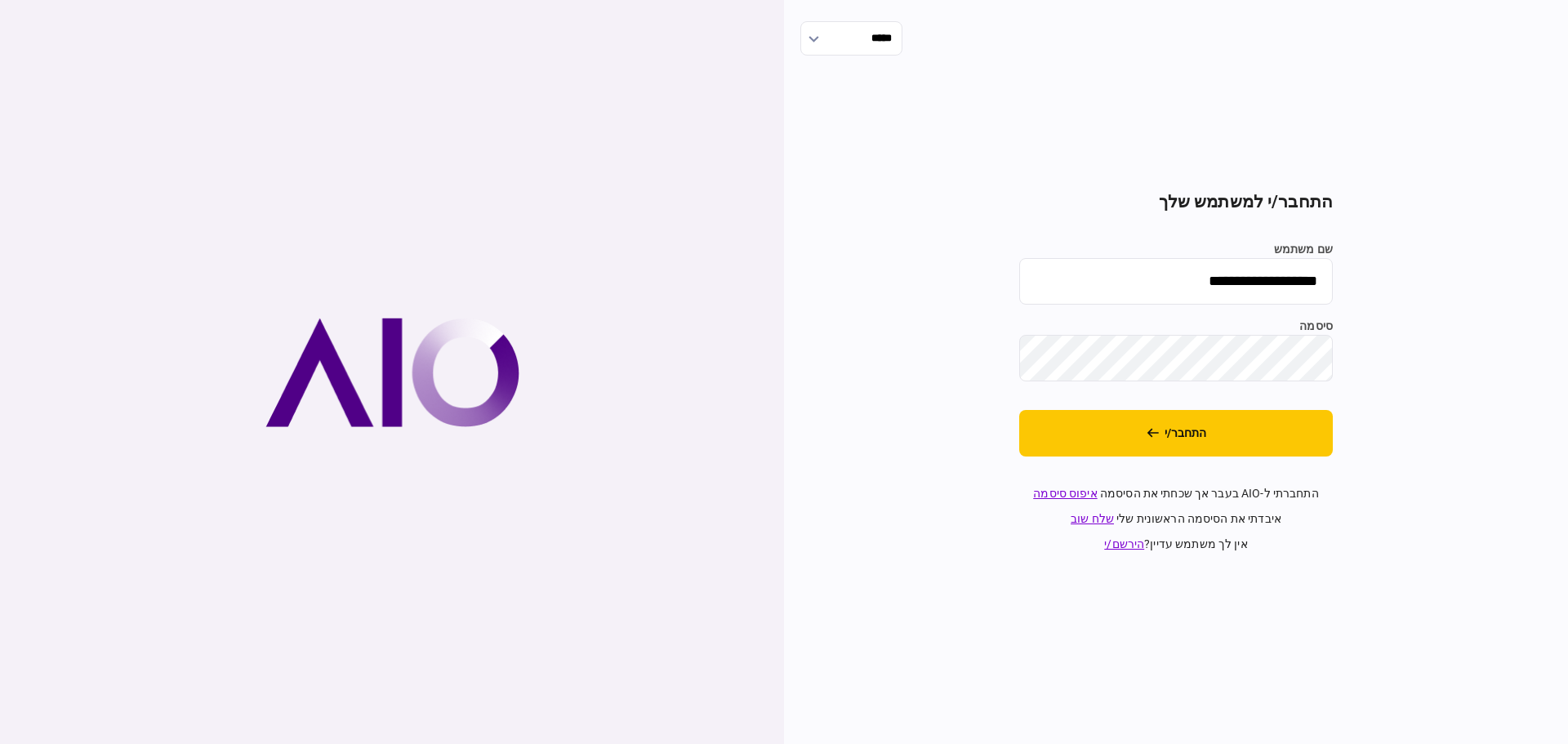
drag, startPoint x: 1141, startPoint y: 283, endPoint x: 1567, endPoint y: 201, distance: 433.8
click at [1567, 201] on div "**********" at bounding box center [1176, 372] width 784 height 744
type input "*"
type input "**"
type input "*******"
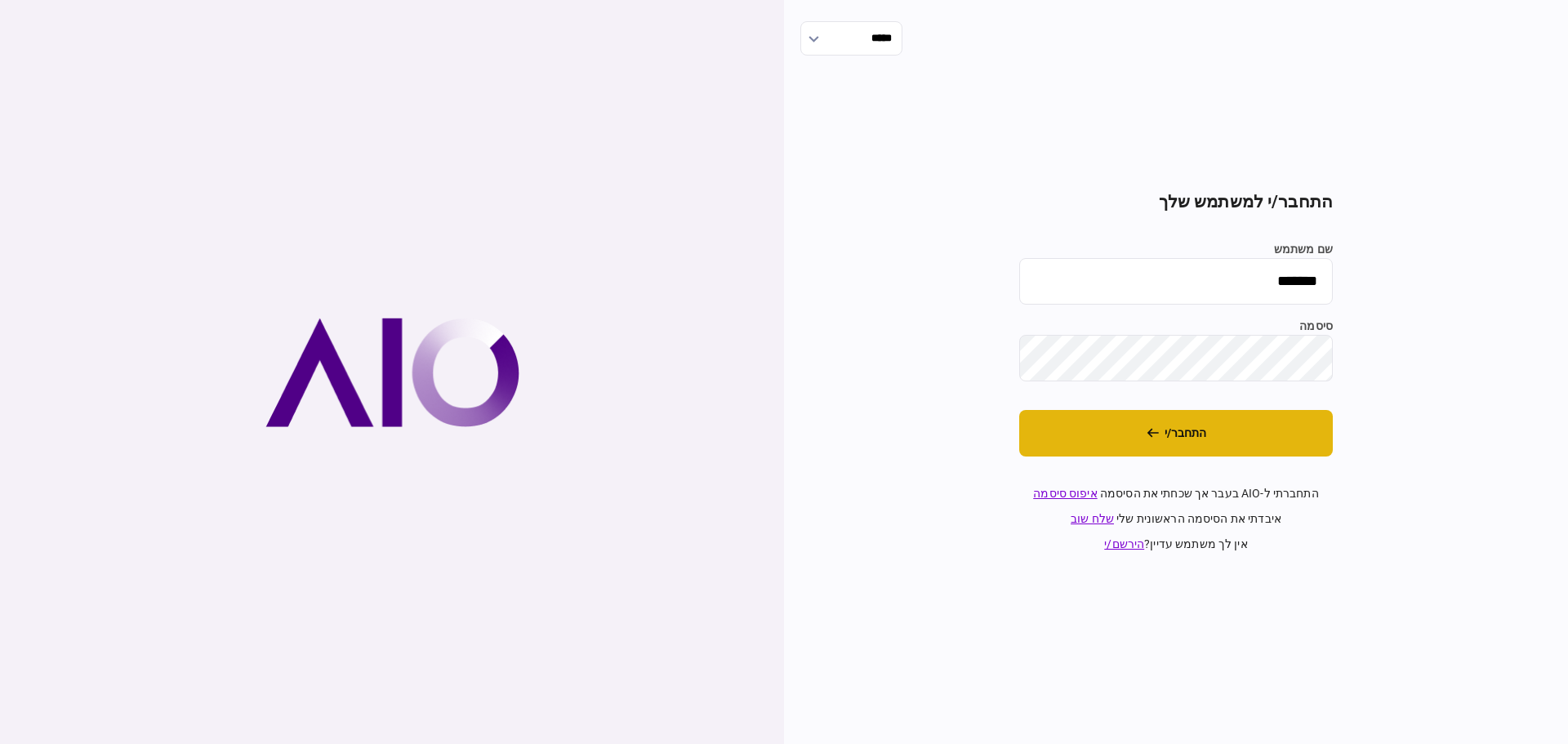
click at [1178, 428] on button "התחבר/י" at bounding box center [1175, 433] width 314 height 47
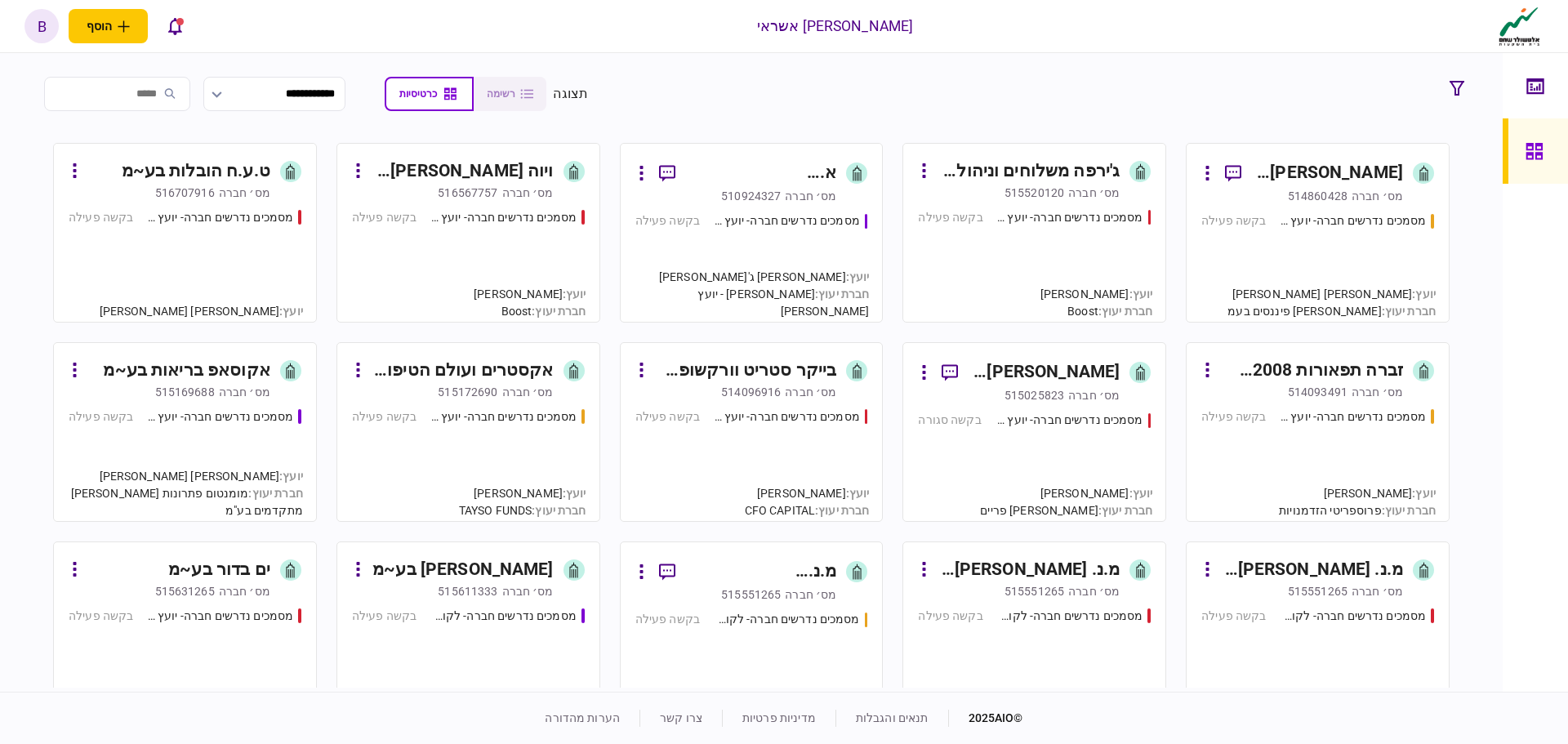
click at [166, 79] on input "search" at bounding box center [117, 93] width 146 height 34
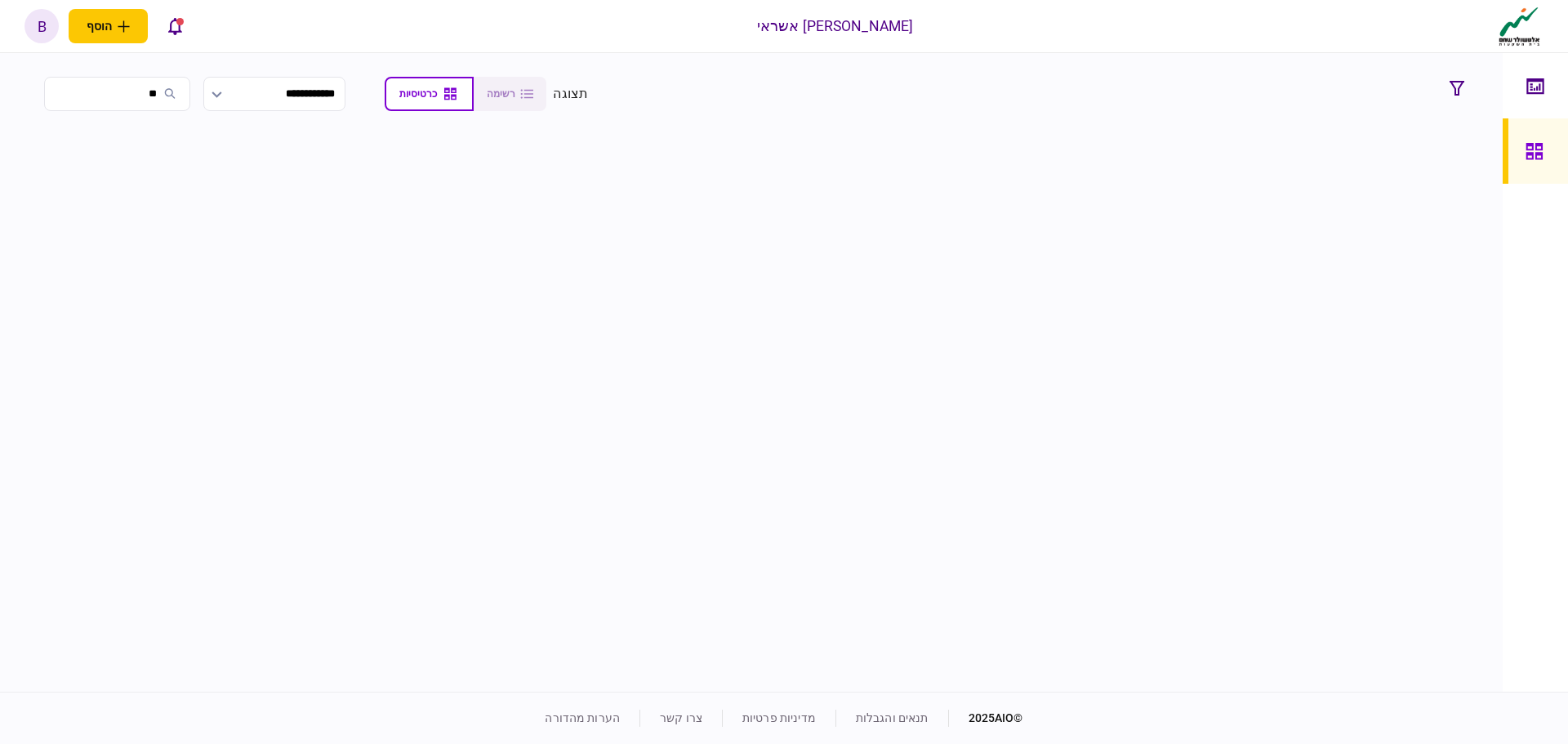
type input "*"
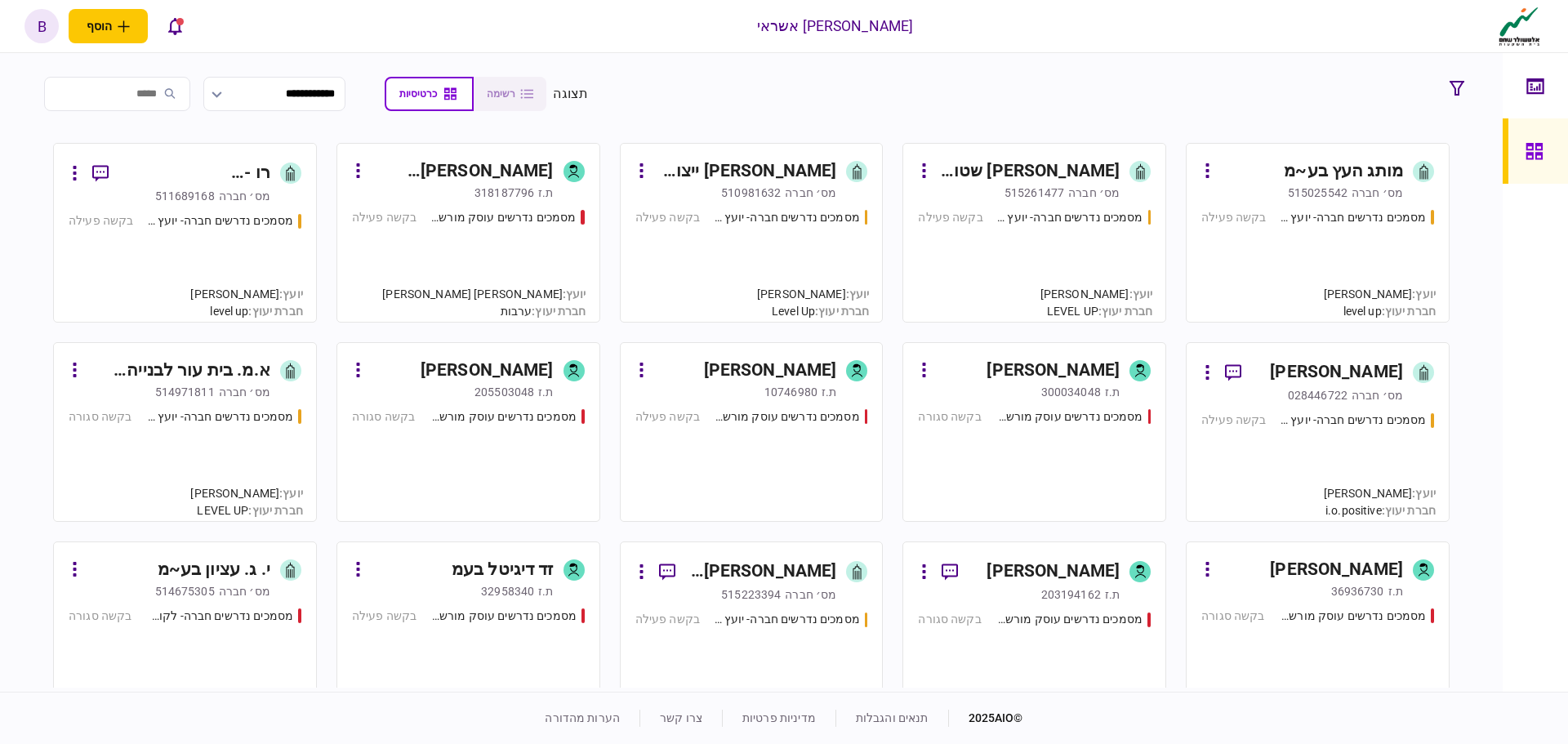
type input "*"
click at [155, 96] on input "*" at bounding box center [117, 93] width 146 height 34
click at [54, 92] on input "*" at bounding box center [117, 93] width 146 height 34
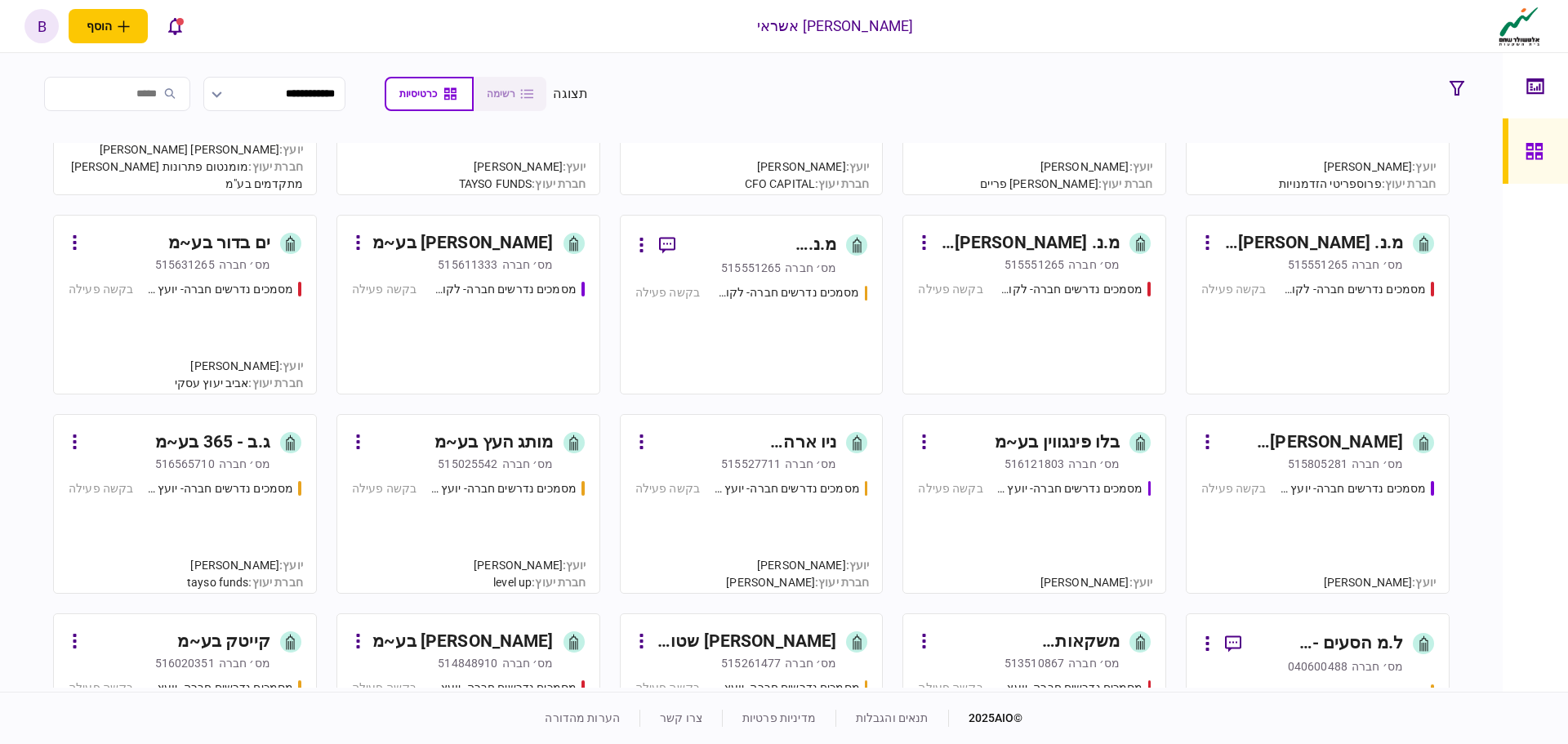
scroll to position [572, 0]
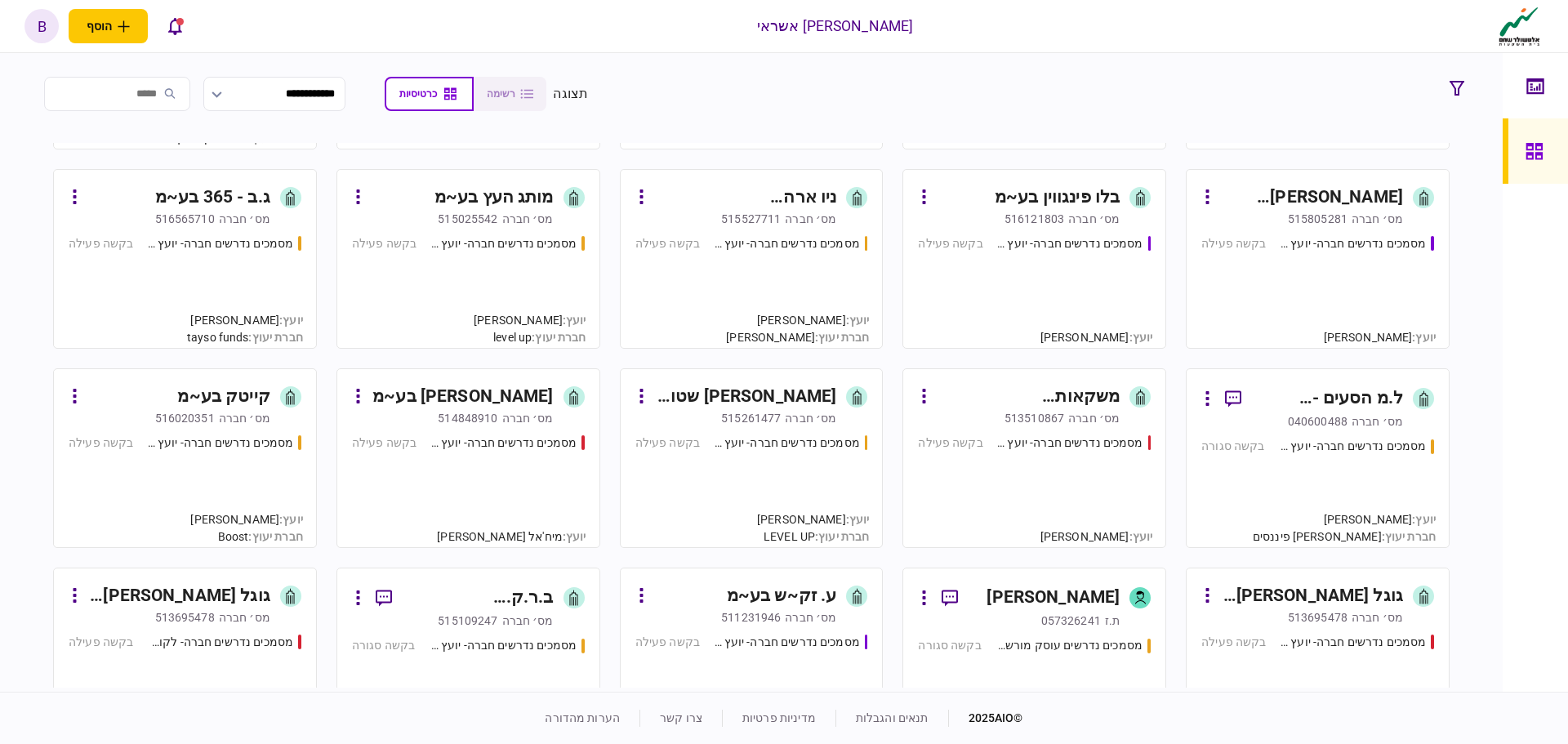
click at [1015, 494] on div "מסמכים נדרשים חברה- יועץ - תהליך חברה בקשה פעילה" at bounding box center [1034, 484] width 233 height 98
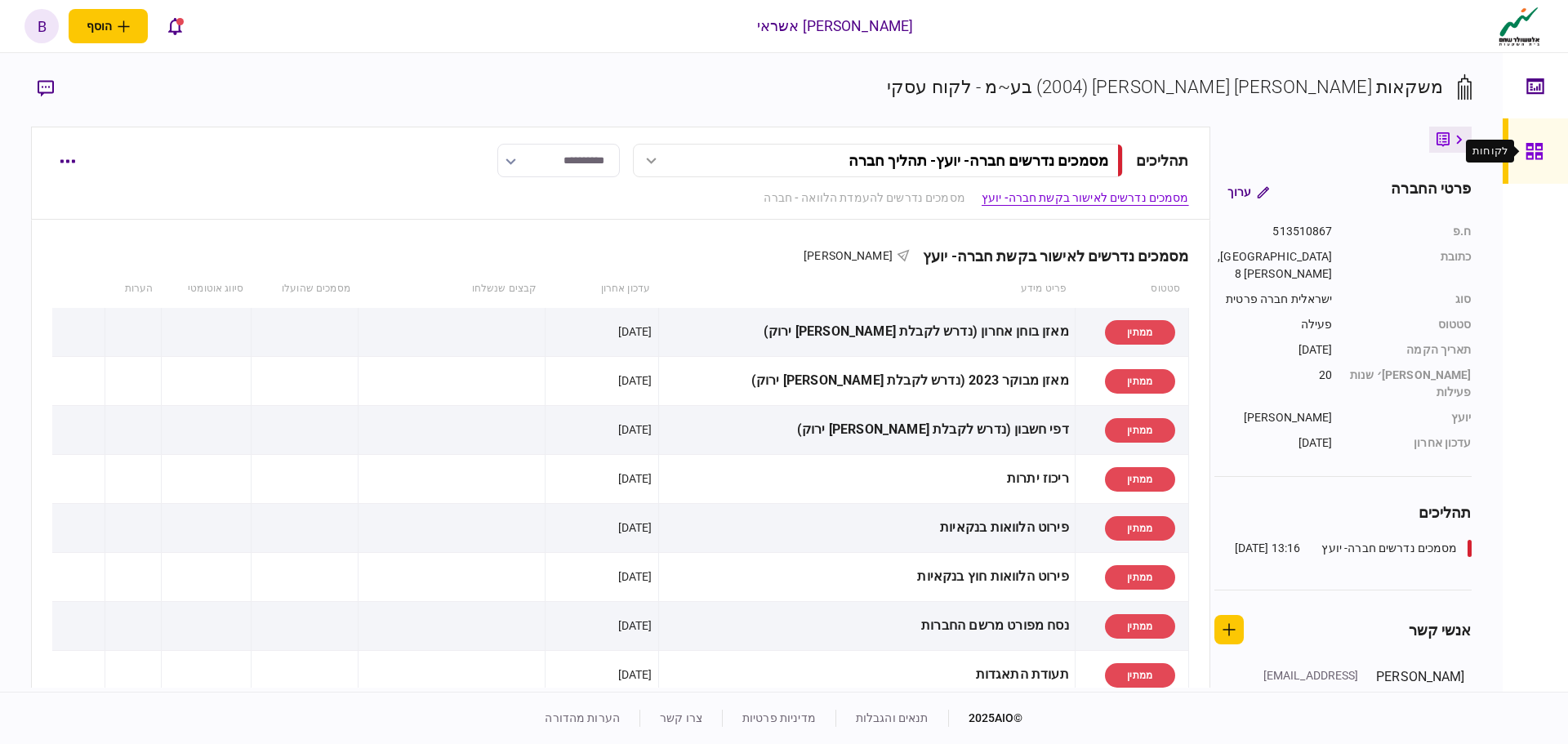
click at [1527, 153] on icon at bounding box center [1533, 151] width 17 height 17
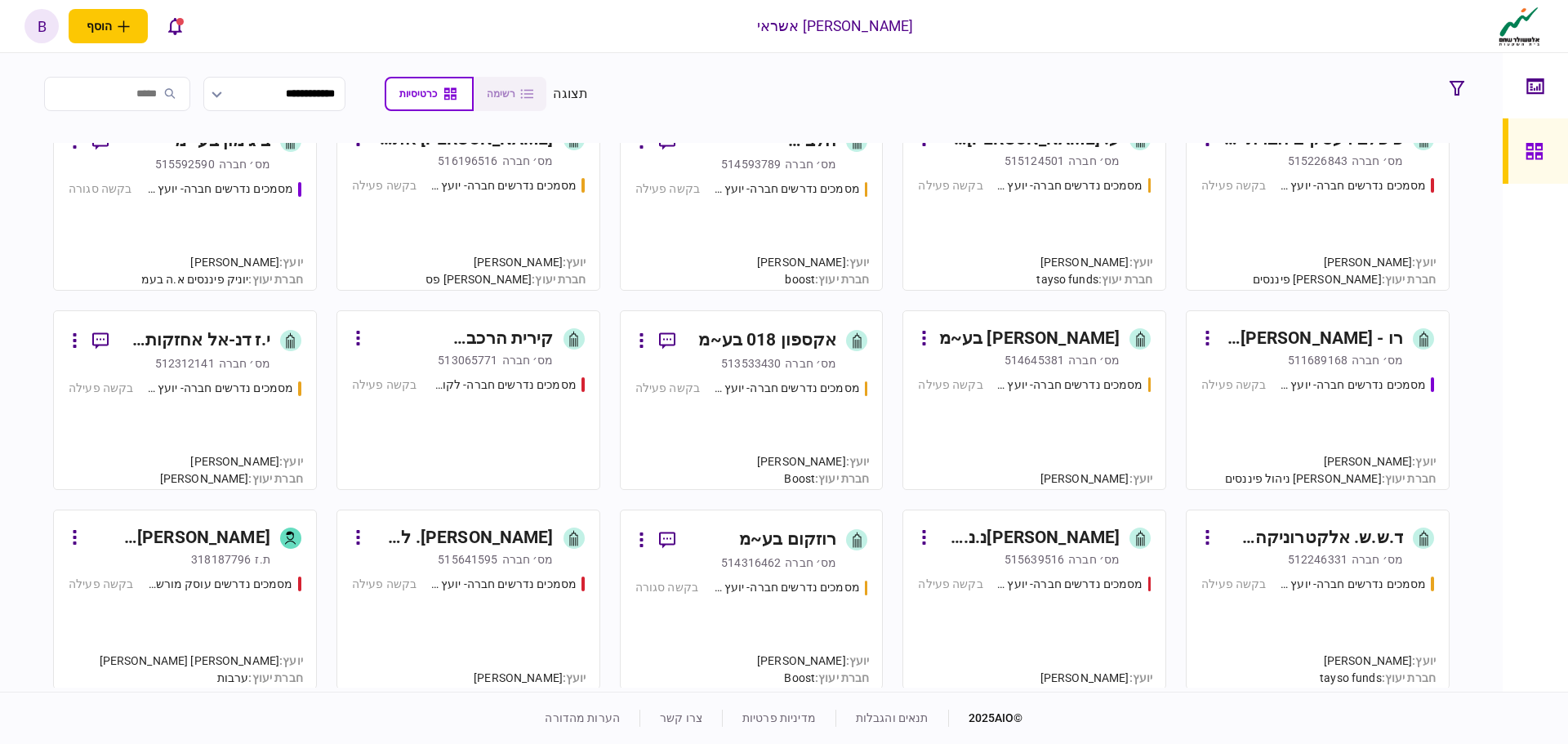
scroll to position [2533, 0]
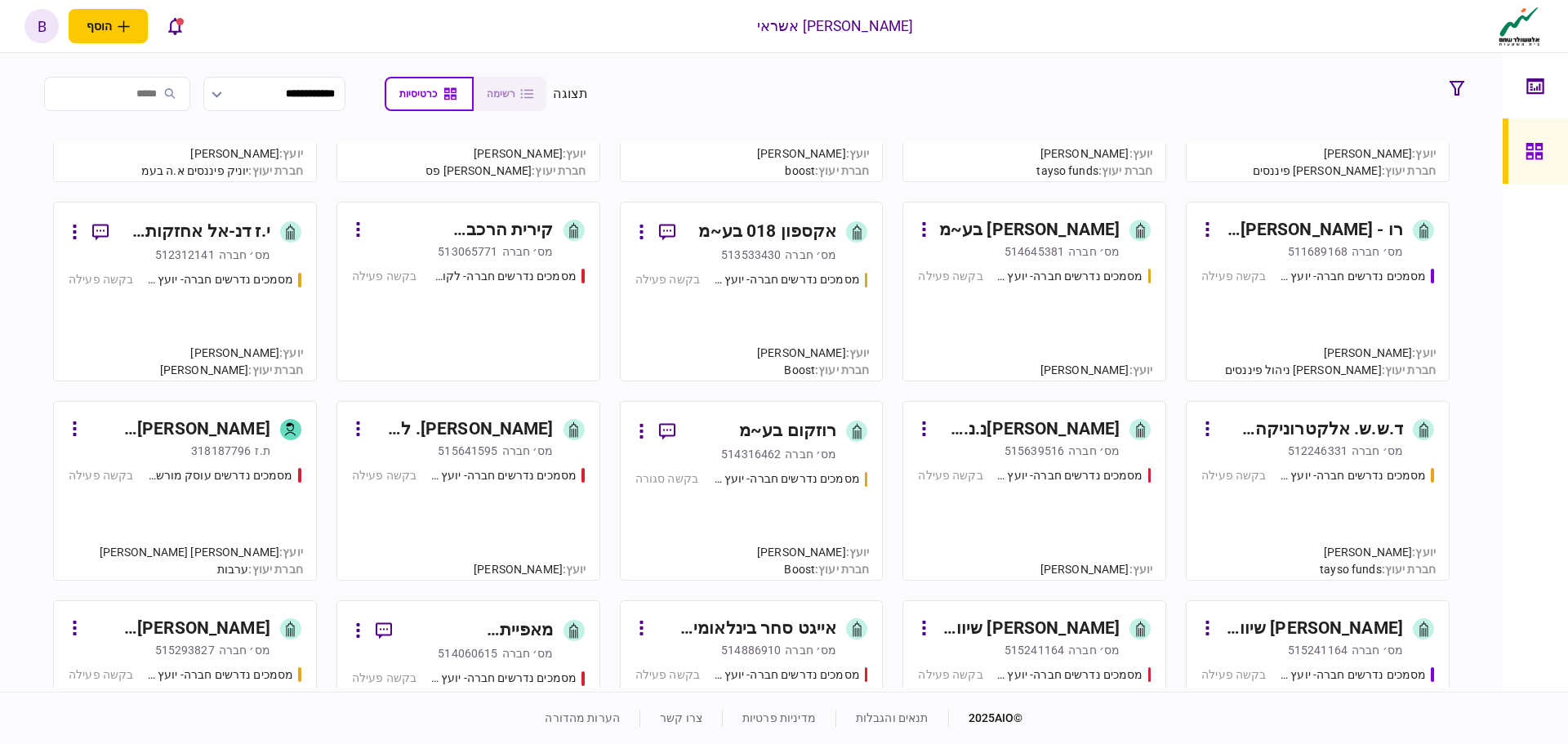
click at [127, 93] on input "search" at bounding box center [117, 93] width 146 height 34
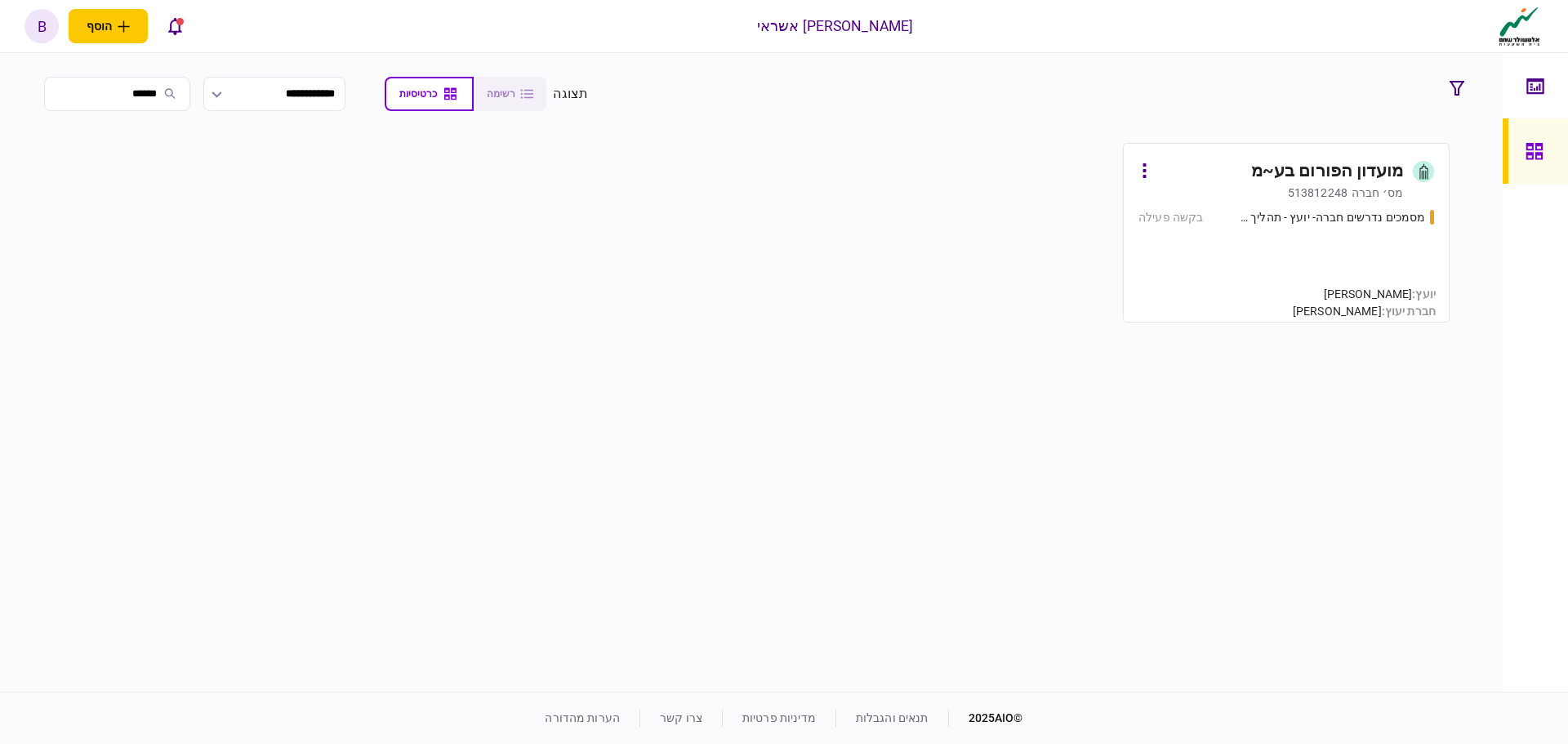
scroll to position [0, 0]
type input "******"
click at [1245, 239] on section at bounding box center [751, 416] width 1440 height 545
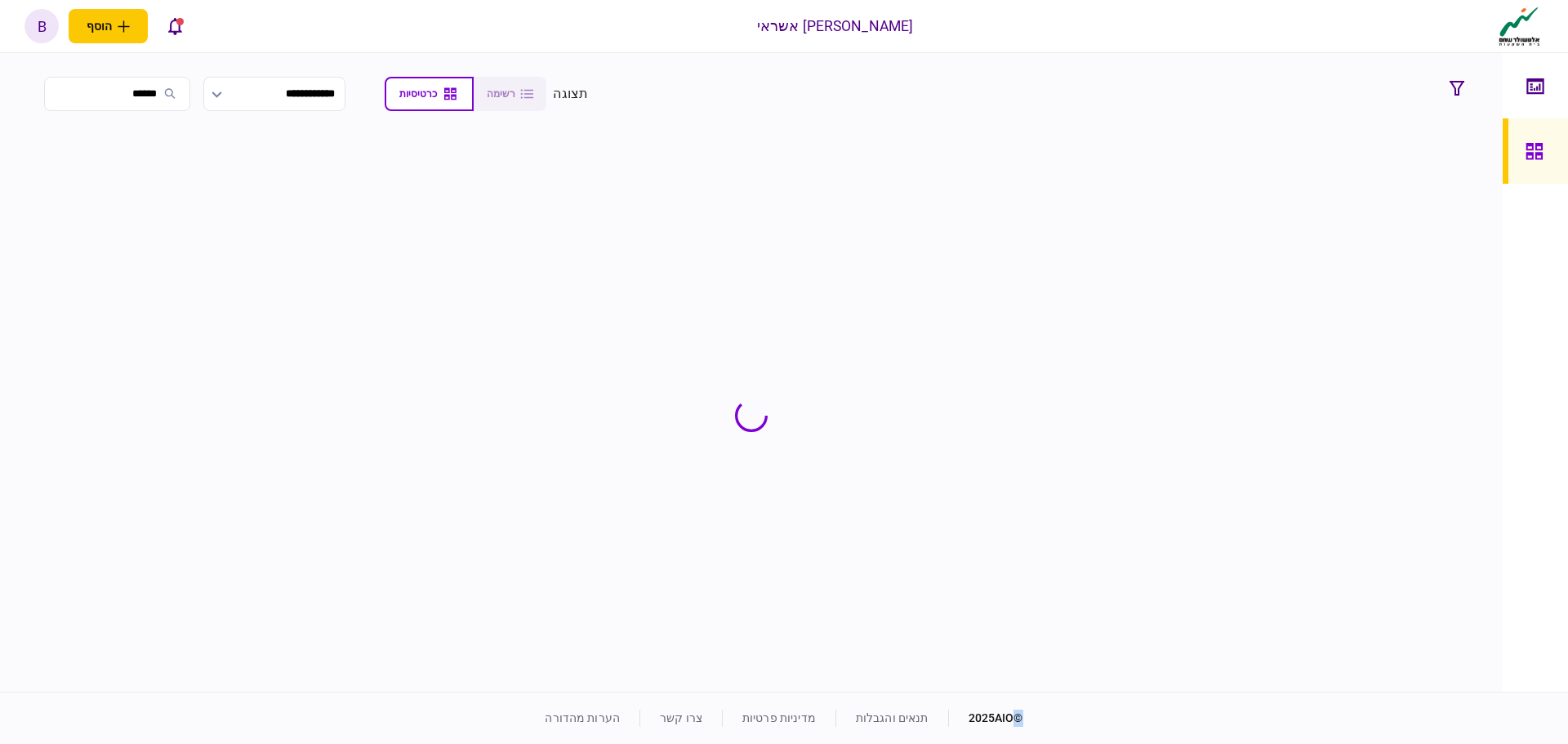
click at [1245, 239] on section at bounding box center [751, 416] width 1440 height 545
click at [1325, 243] on div "מסמכים נדרשים חברה- יועץ - תהליך חברה בקשה פעילה" at bounding box center [1286, 259] width 295 height 98
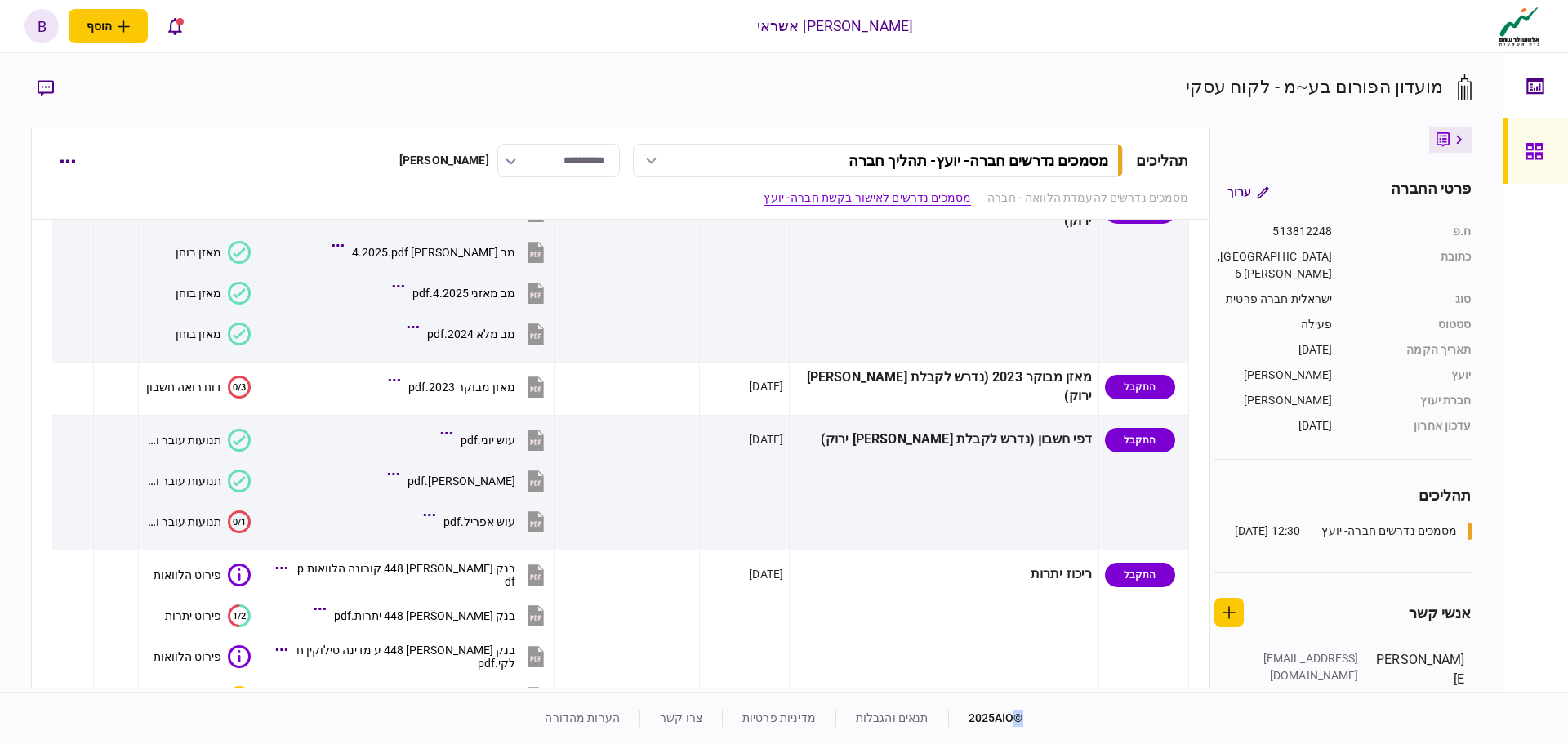
scroll to position [367, 0]
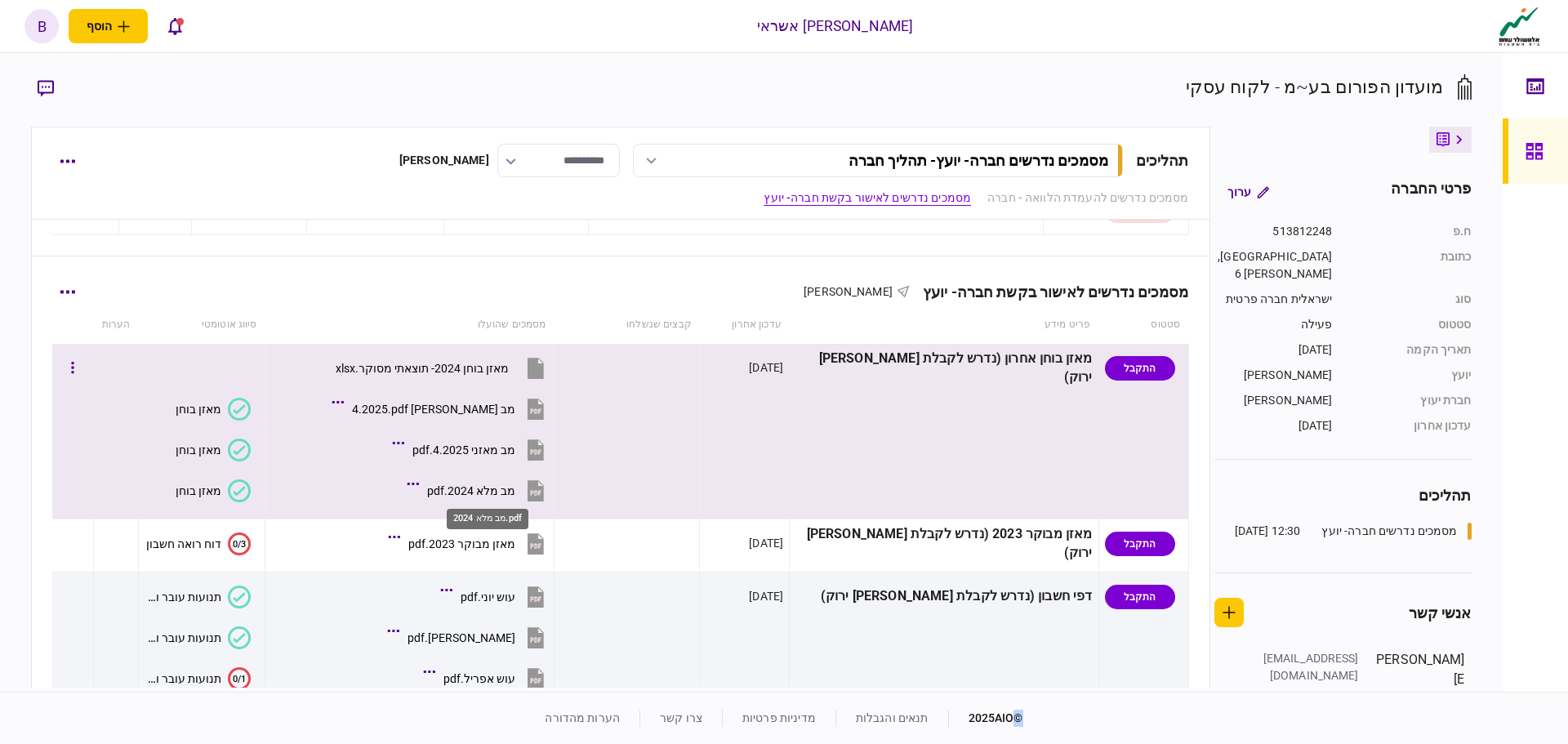
click at [490, 487] on div "מב מלא 2024.pdf" at bounding box center [471, 491] width 88 height 13
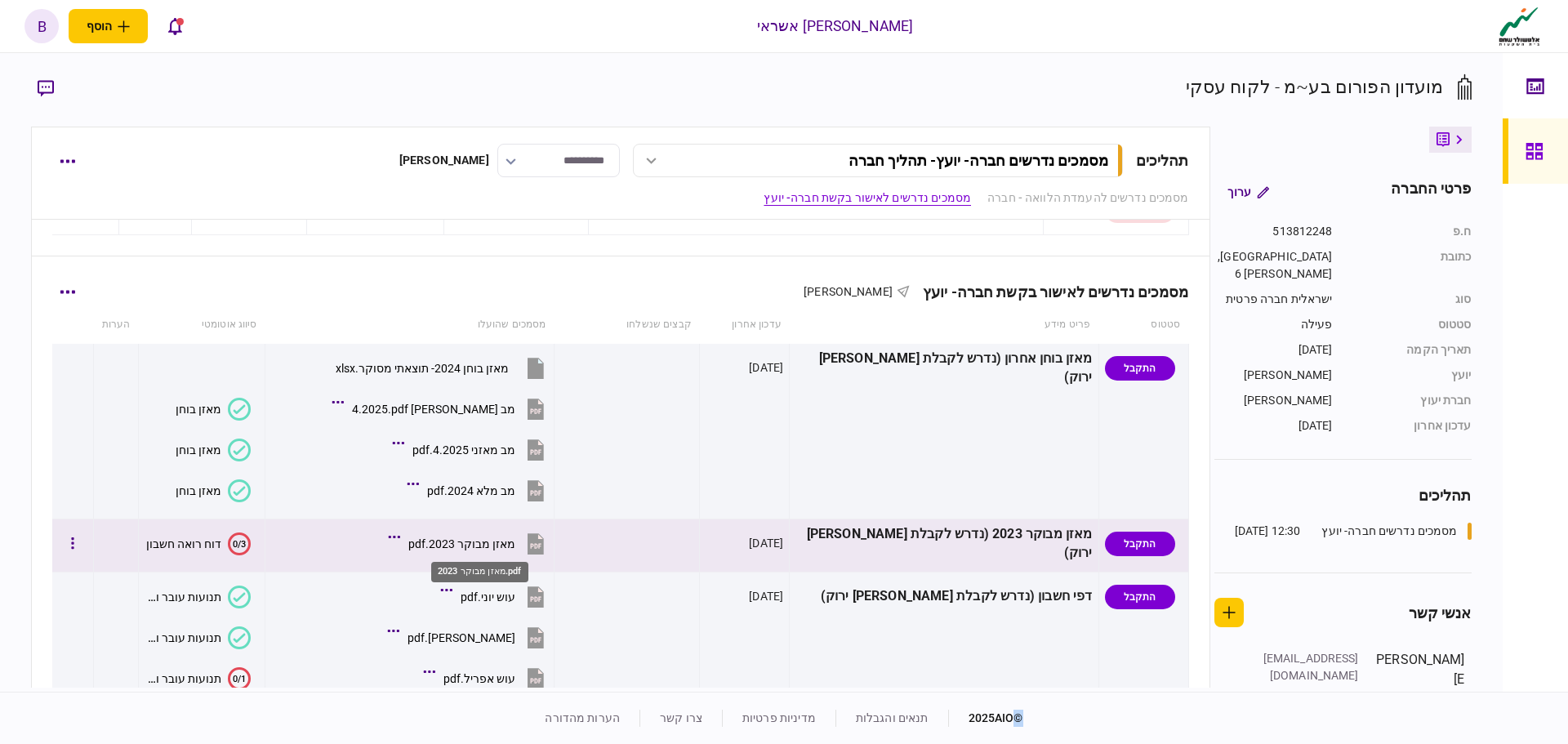
click at [484, 542] on div "מאזן מבוקר 2023.pdf" at bounding box center [461, 543] width 107 height 13
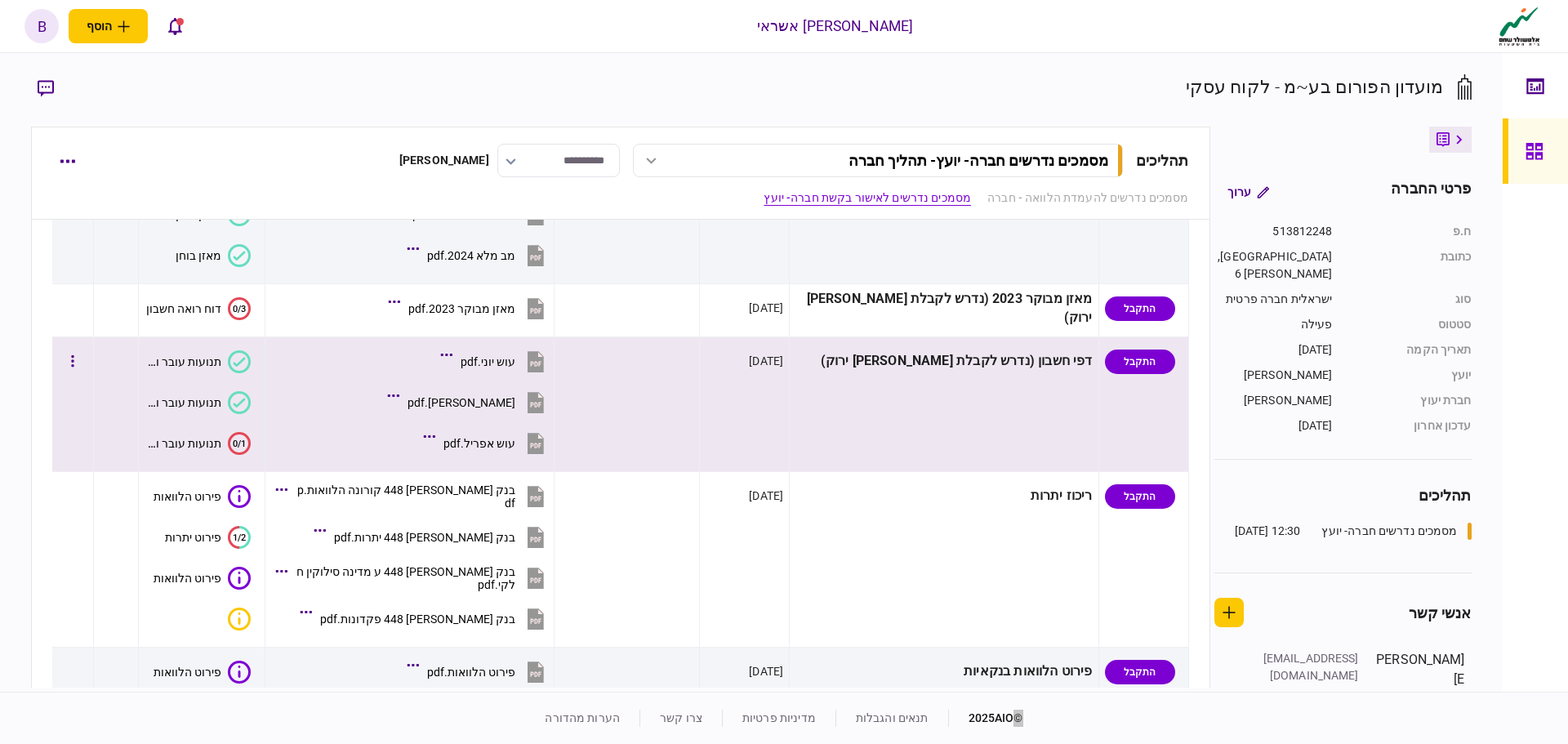
scroll to position [612, 0]
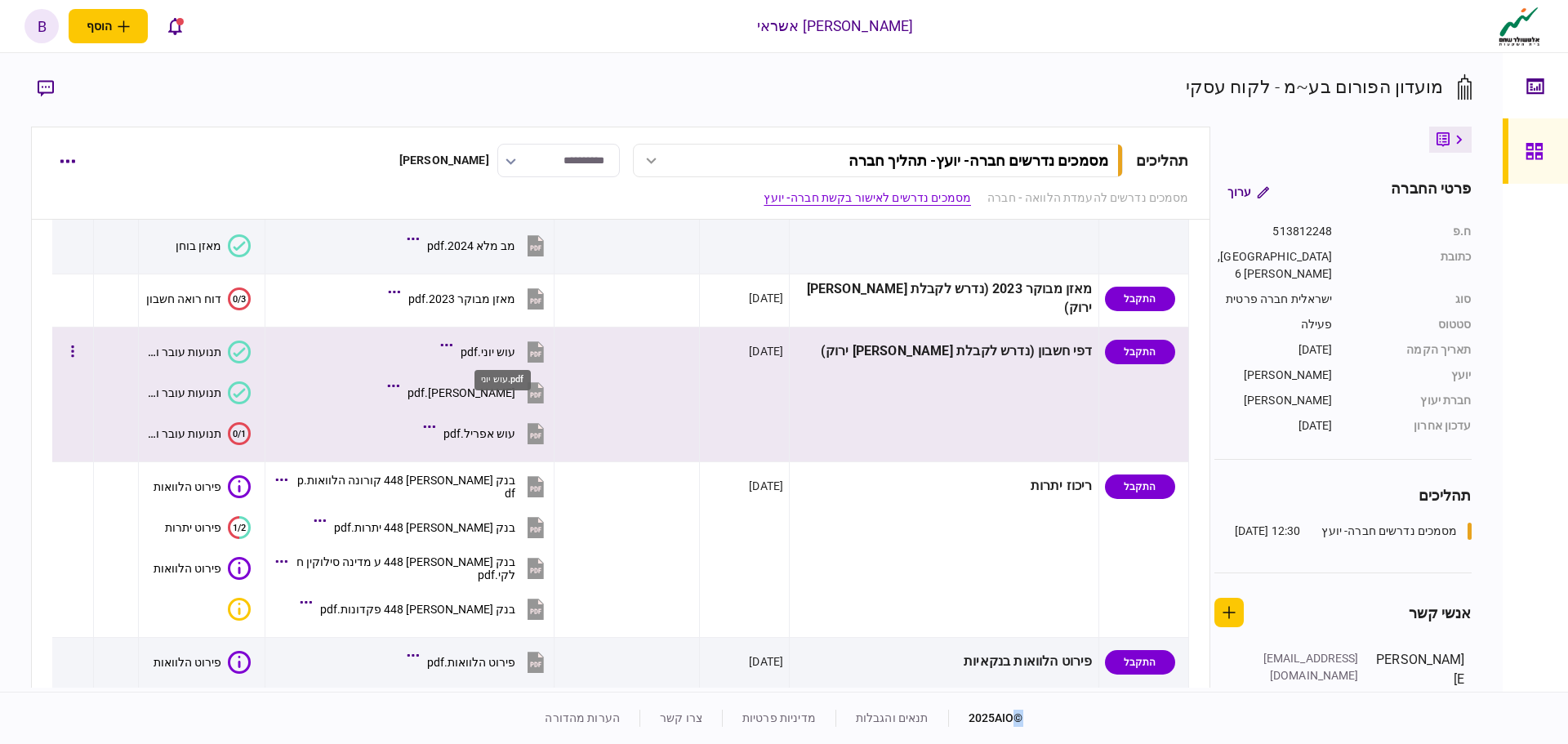
click at [504, 356] on div "עוש יוני.pdf" at bounding box center [488, 352] width 54 height 13
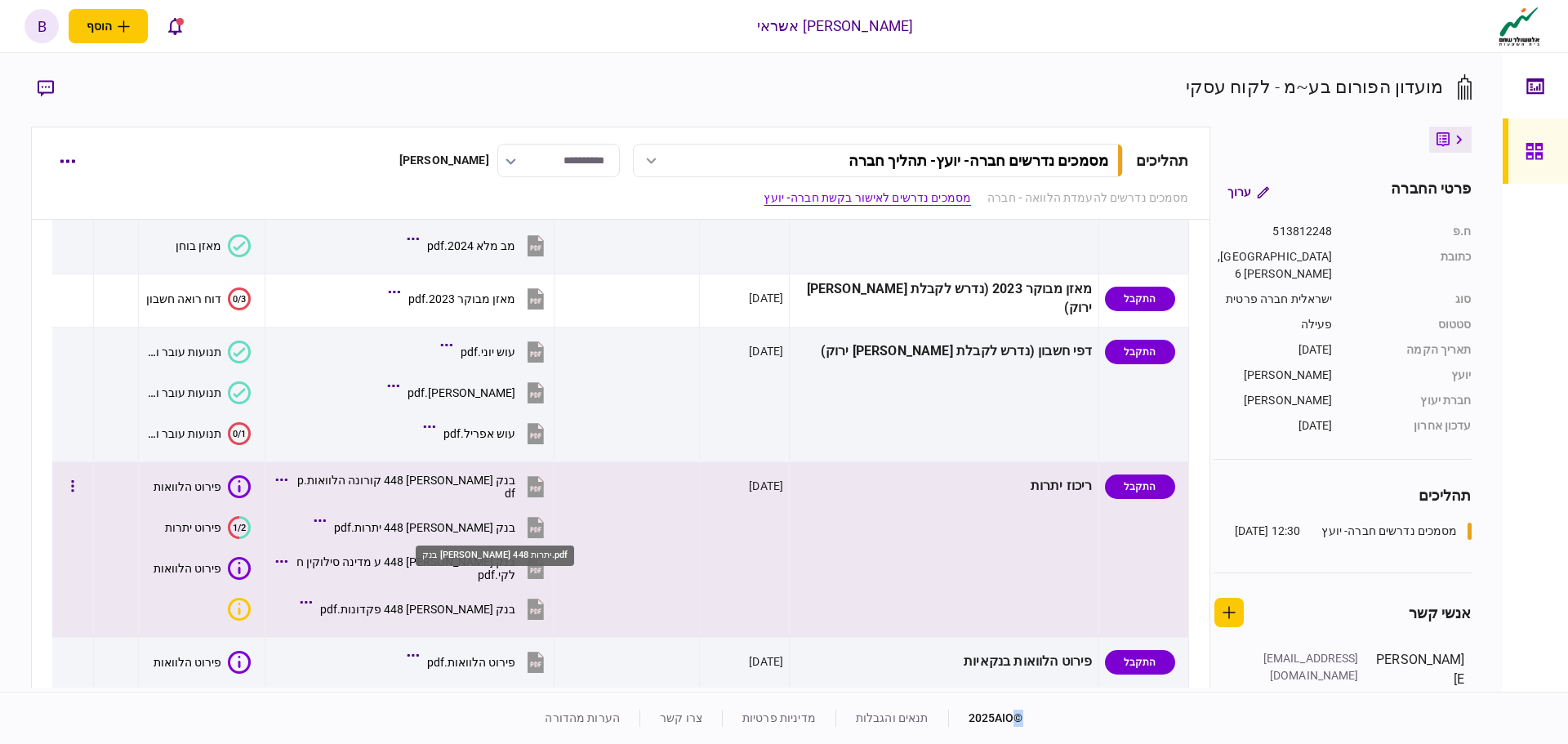
click at [487, 531] on div "בנק [PERSON_NAME] 448 יתרות.pdf" at bounding box center [425, 528] width 181 height 13
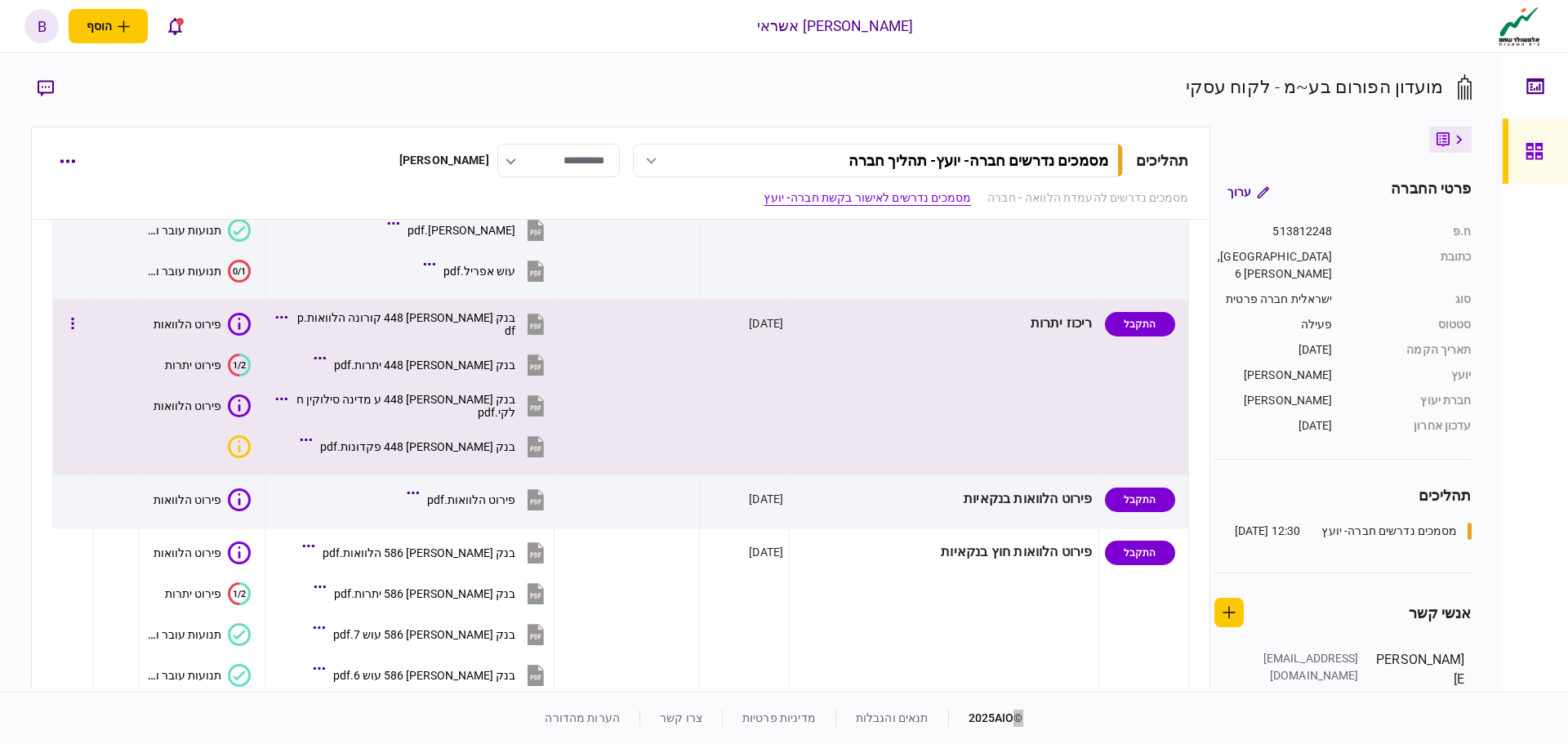
scroll to position [776, 0]
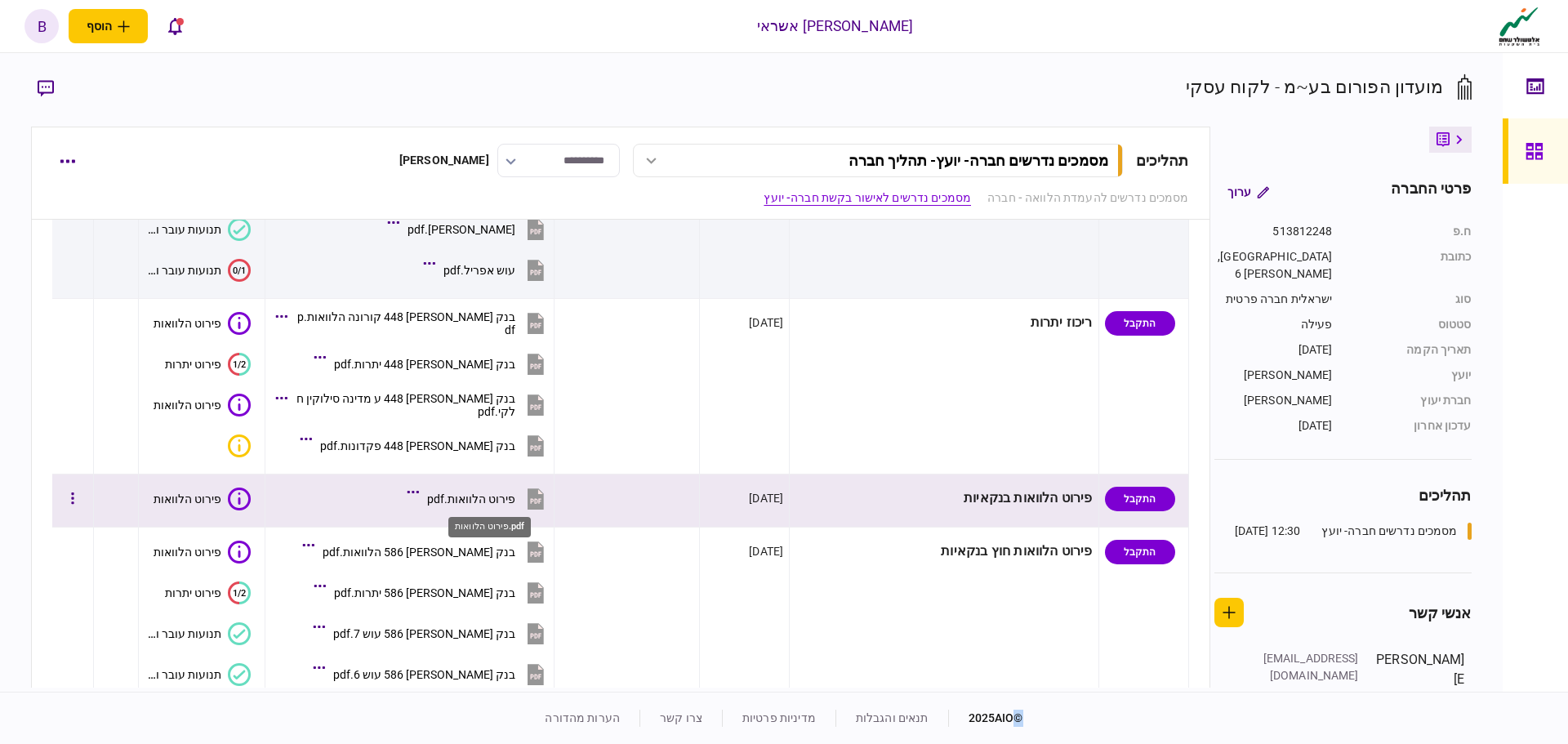
click at [489, 495] on div "פירוט הלוואות.pdf" at bounding box center [471, 499] width 88 height 13
